Goal: Check status: Check status

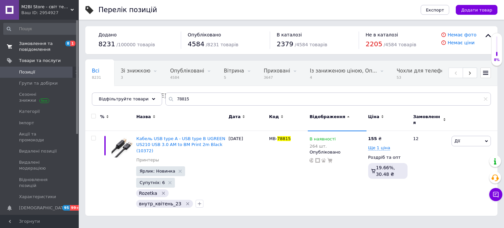
click at [38, 45] on span "Замовлення та повідомлення" at bounding box center [40, 47] width 42 height 12
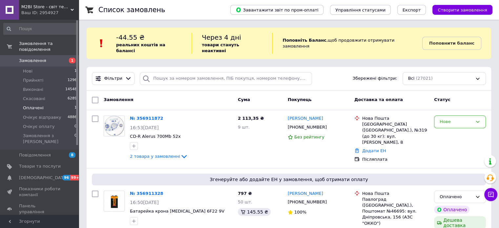
click at [34, 105] on span "Оплачені" at bounding box center [33, 108] width 21 height 6
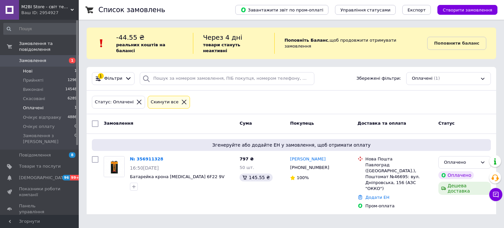
click at [28, 68] on span "Нові" at bounding box center [28, 71] width 10 height 6
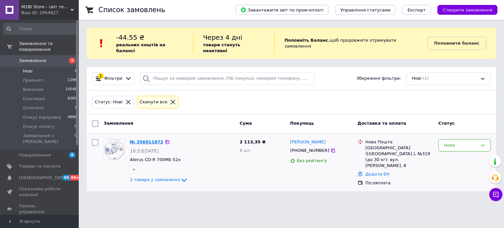
click at [138, 140] on link "№ 356911872" at bounding box center [146, 142] width 33 height 5
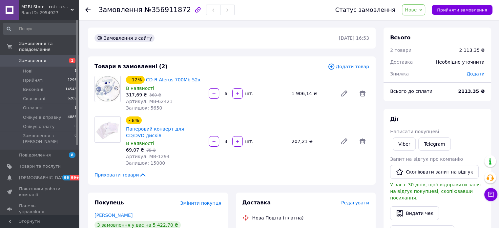
click at [160, 101] on span "Артикул: MB-62421" at bounding box center [149, 101] width 47 height 5
drag, startPoint x: 160, startPoint y: 101, endPoint x: 166, endPoint y: 101, distance: 5.6
click at [160, 101] on span "Артикул: MB-62421" at bounding box center [149, 101] width 47 height 5
copy span "62421"
click at [157, 156] on span "Артикул: MB-1294" at bounding box center [148, 156] width 44 height 5
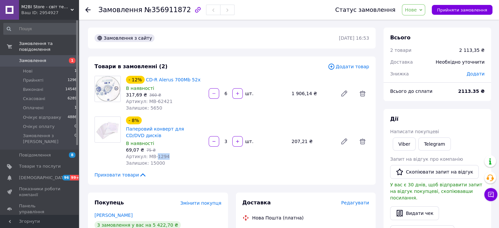
click at [157, 156] on span "Артикул: MB-1294" at bounding box center [148, 156] width 44 height 5
copy span "1294"
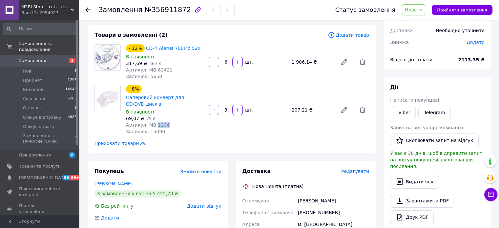
scroll to position [131, 0]
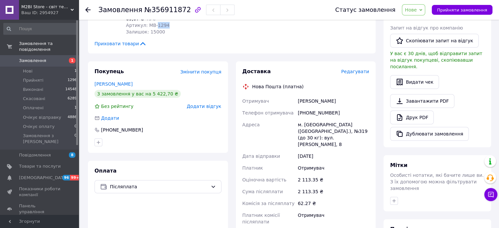
drag, startPoint x: 299, startPoint y: 99, endPoint x: 327, endPoint y: 172, distance: 78.2
click at [344, 100] on div "Мусієнко Наталія" at bounding box center [334, 101] width 74 height 12
copy div "Мусієнко Наталія"
drag, startPoint x: 306, startPoint y: 113, endPoint x: 344, endPoint y: 113, distance: 37.8
click at [344, 113] on div "+380936418420" at bounding box center [334, 113] width 74 height 12
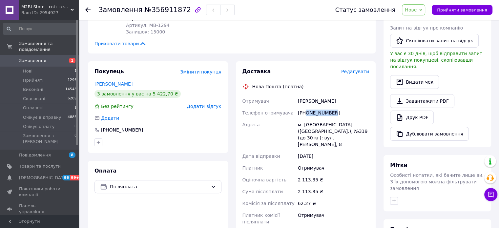
copy div "0936418420"
click at [156, 4] on div "Замовлення №356911872" at bounding box center [167, 9] width 136 height 11
click at [159, 10] on span "№356911872" at bounding box center [167, 10] width 47 height 8
copy span "356911872"
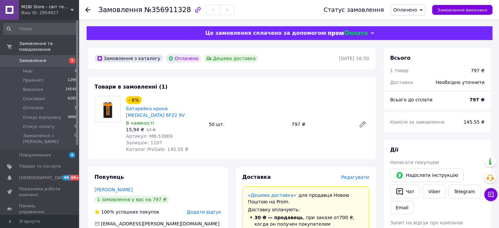
click at [163, 134] on span "Артикул: MB-53869" at bounding box center [149, 136] width 47 height 5
copy span "53869"
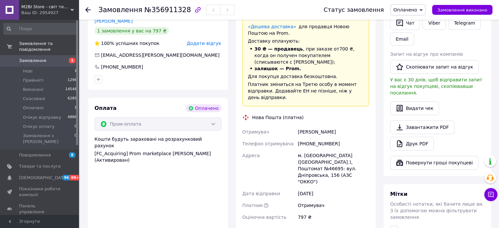
scroll to position [197, 0]
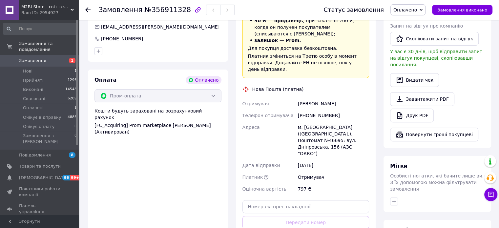
drag, startPoint x: 298, startPoint y: 91, endPoint x: 351, endPoint y: 91, distance: 52.5
click at [351, 98] on div "[PERSON_NAME]" at bounding box center [334, 104] width 74 height 12
copy div "[PERSON_NAME]"
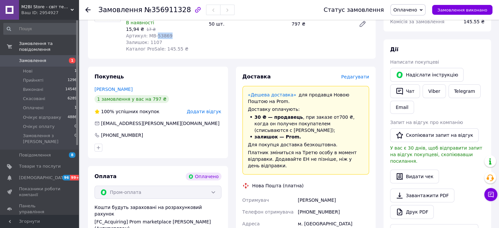
scroll to position [99, 0]
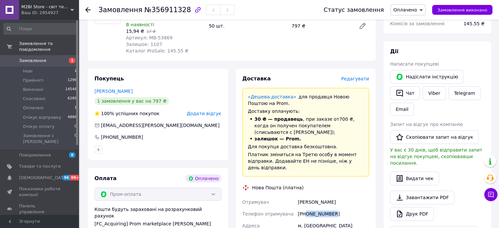
drag, startPoint x: 340, startPoint y: 200, endPoint x: 335, endPoint y: 225, distance: 25.1
click at [355, 208] on div "[PHONE_NUMBER]" at bounding box center [334, 214] width 74 height 12
copy div "0961406862"
click at [160, 7] on span "№356911328" at bounding box center [167, 10] width 47 height 8
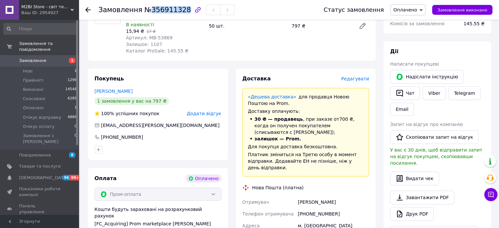
copy span "356911328"
